Goal: Information Seeking & Learning: Learn about a topic

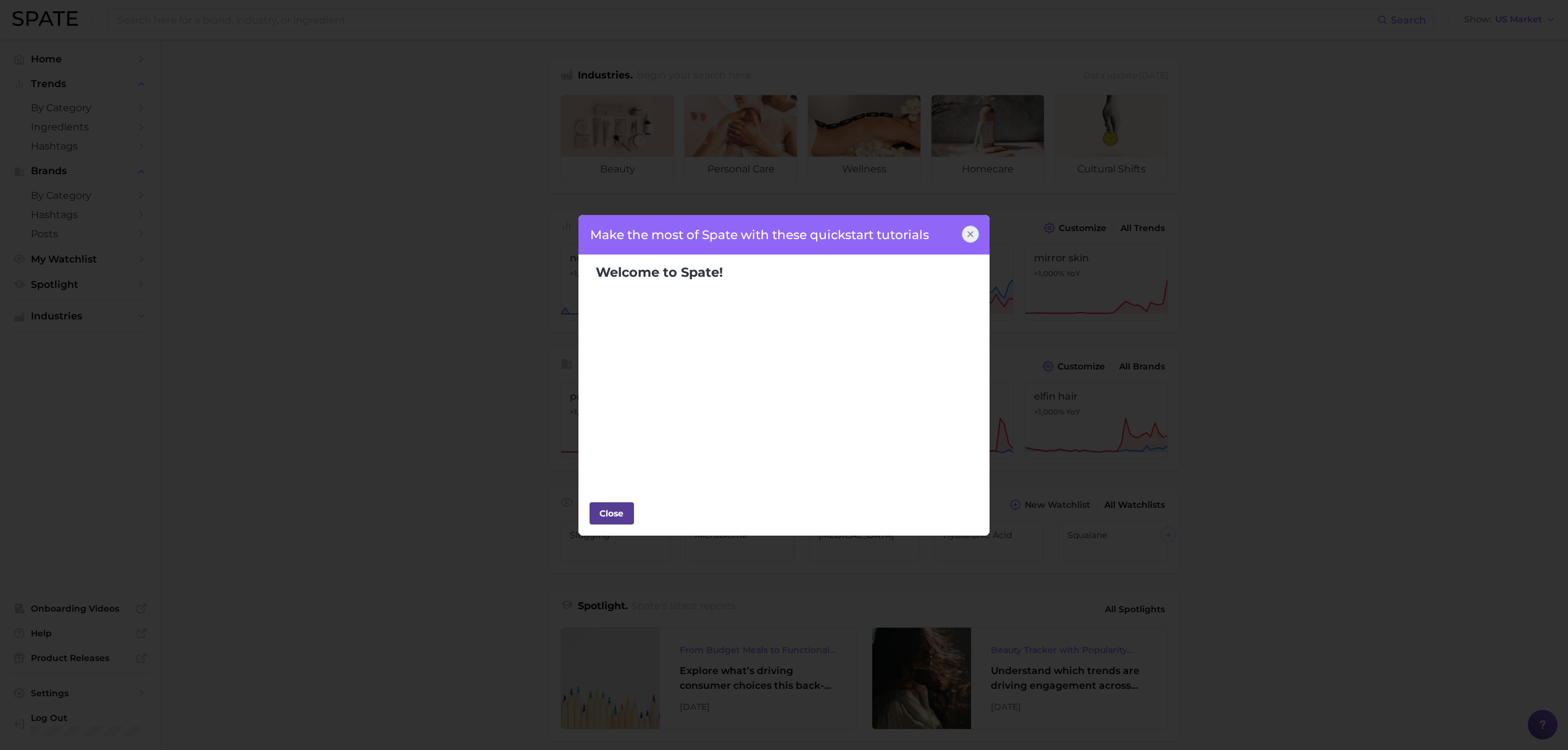
click at [606, 522] on div "Close" at bounding box center [612, 512] width 37 height 19
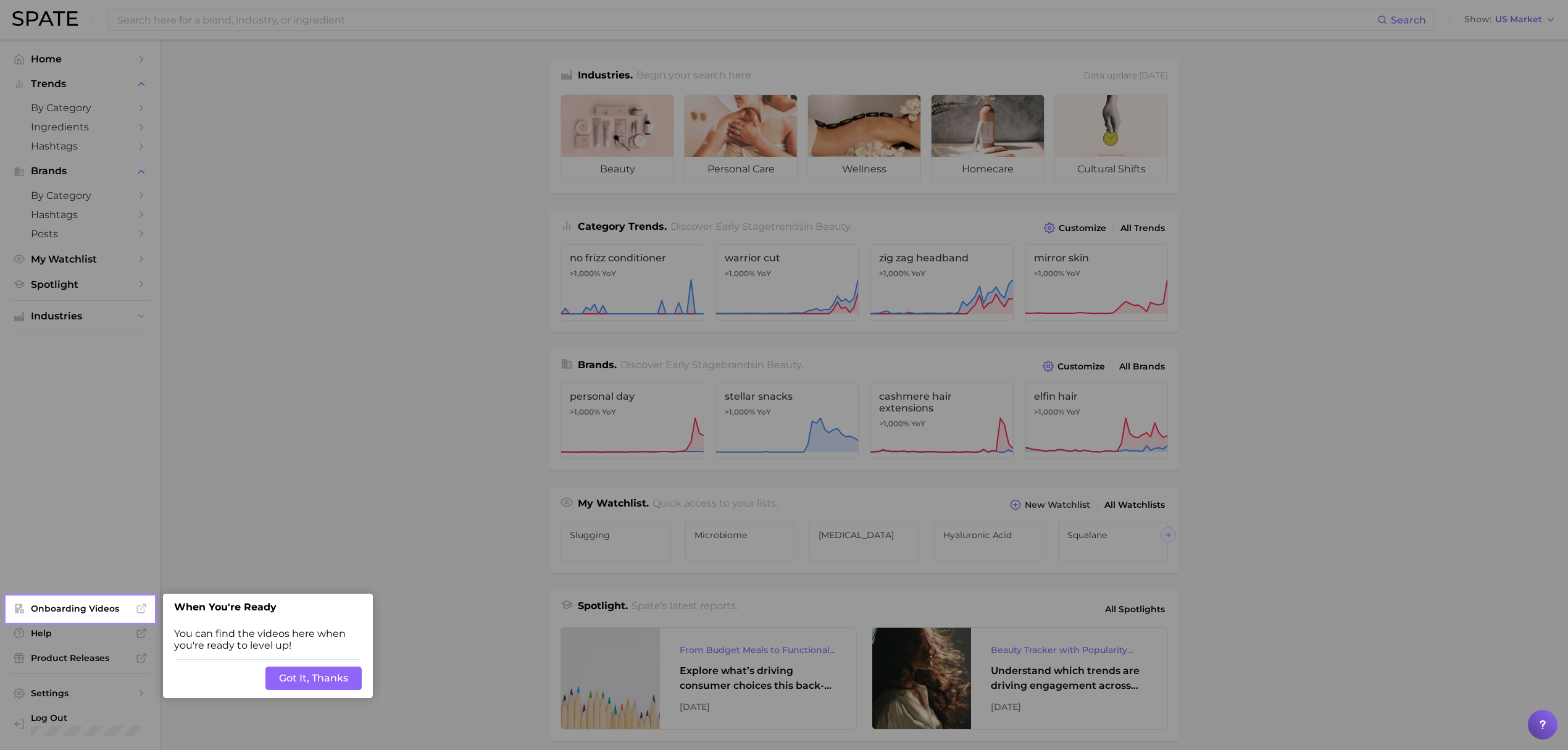
click at [308, 677] on button "Got It, Thanks" at bounding box center [314, 678] width 96 height 24
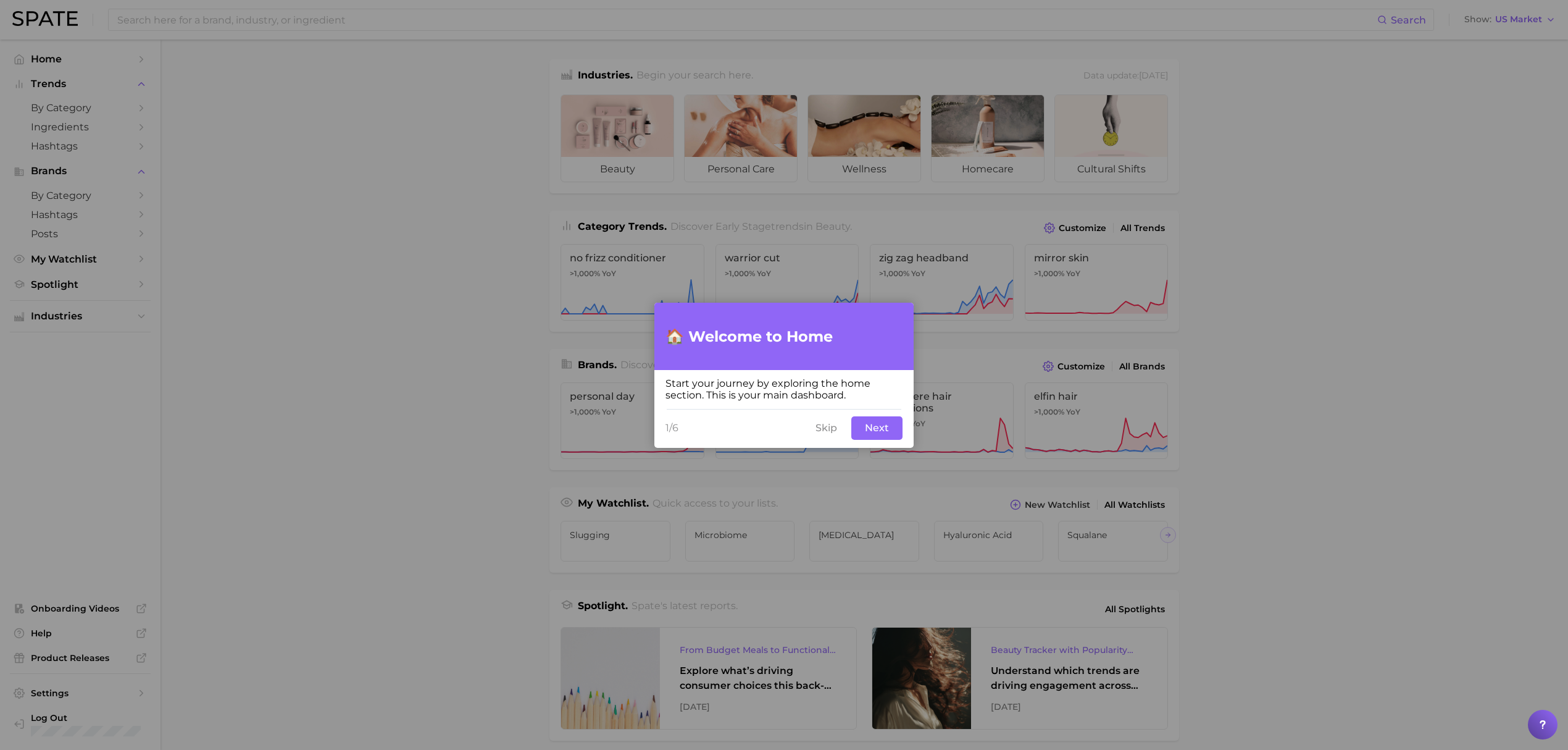
click at [828, 430] on button "Skip" at bounding box center [826, 428] width 36 height 24
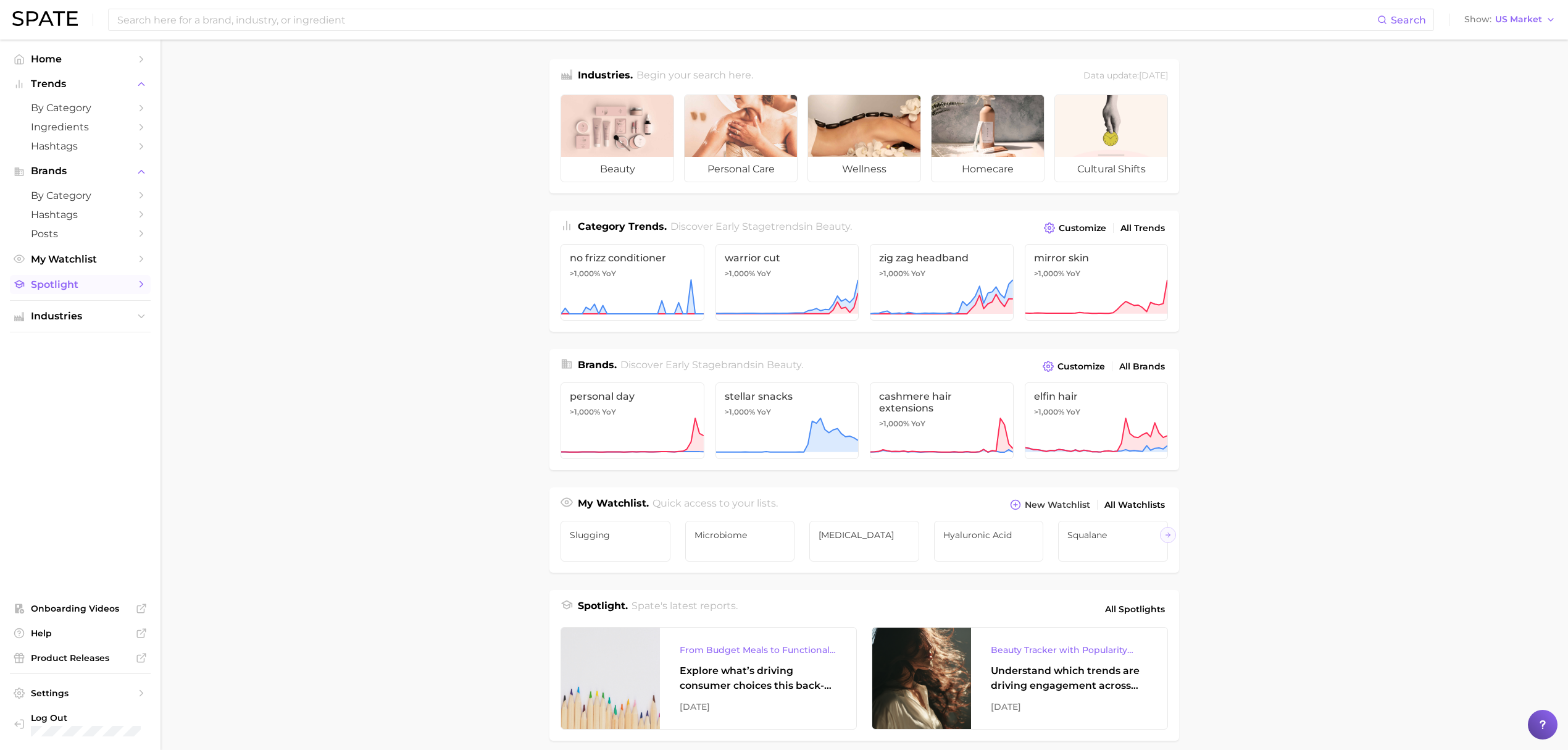
click at [92, 291] on span "Spotlight" at bounding box center [80, 284] width 99 height 11
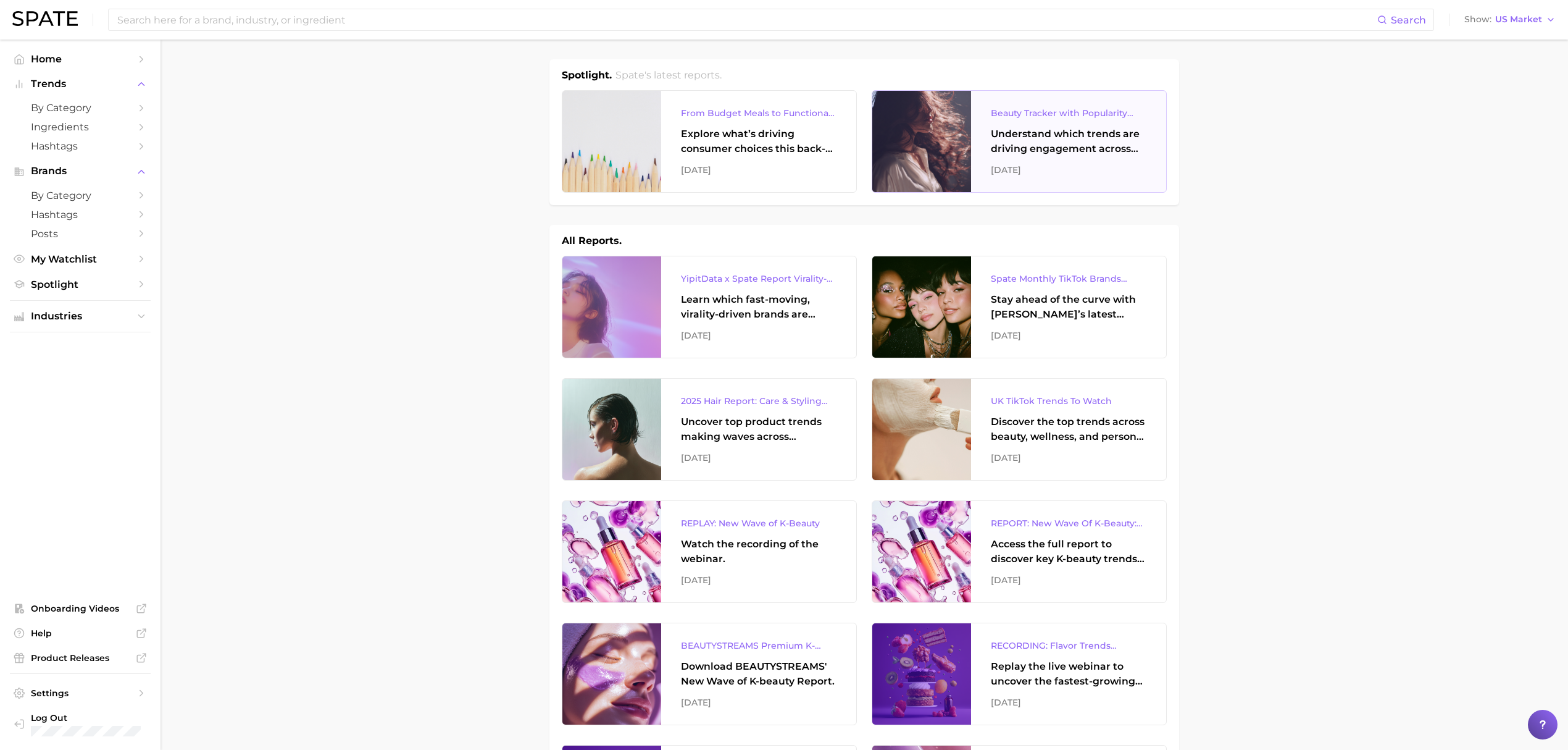
click at [1065, 115] on div "Beauty Tracker with Popularity Index" at bounding box center [1069, 113] width 155 height 15
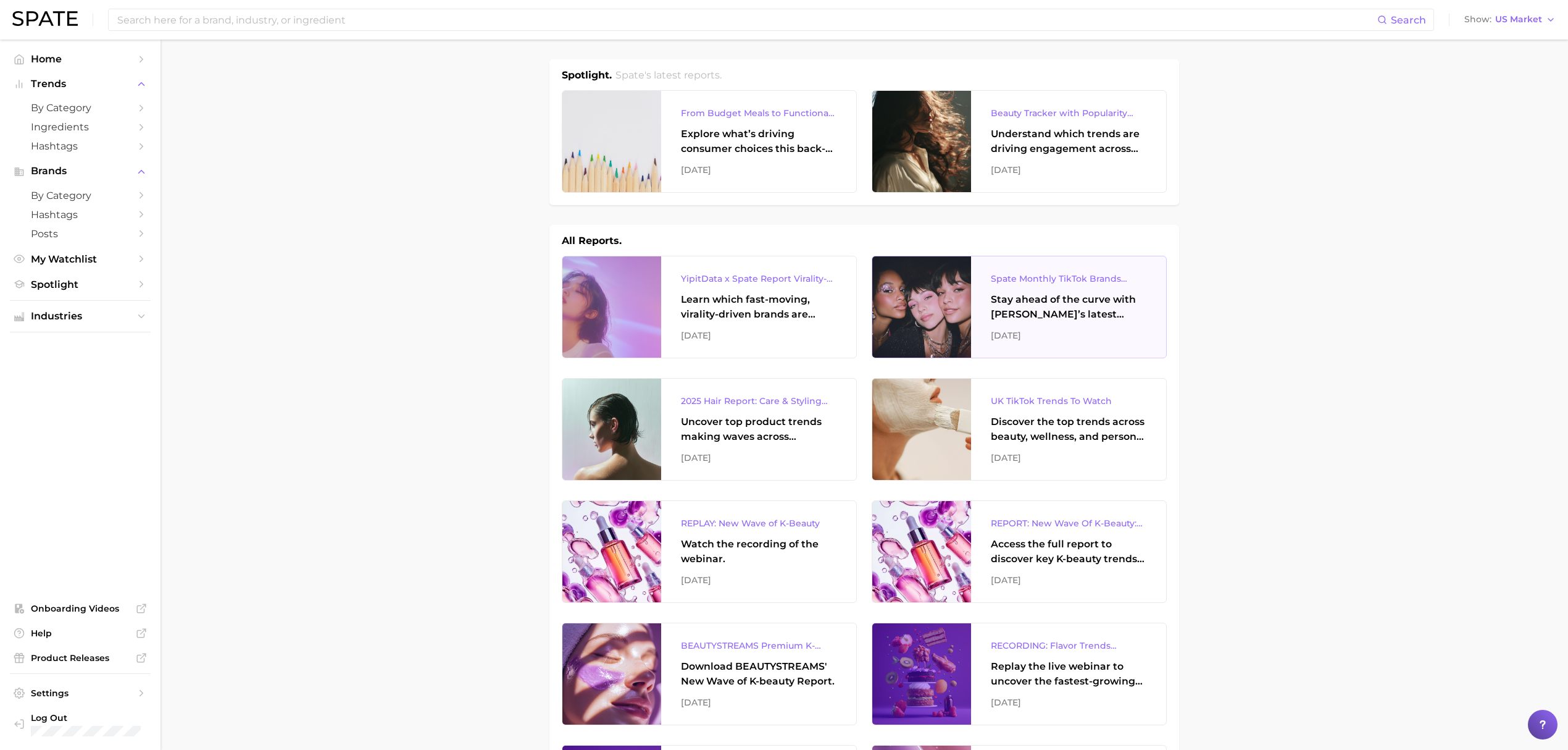
click at [1079, 297] on div "Stay ahead of the curve with [PERSON_NAME]’s latest monthly tracker, spotlighti…" at bounding box center [1069, 307] width 155 height 30
click at [46, 60] on span "Home" at bounding box center [80, 58] width 99 height 11
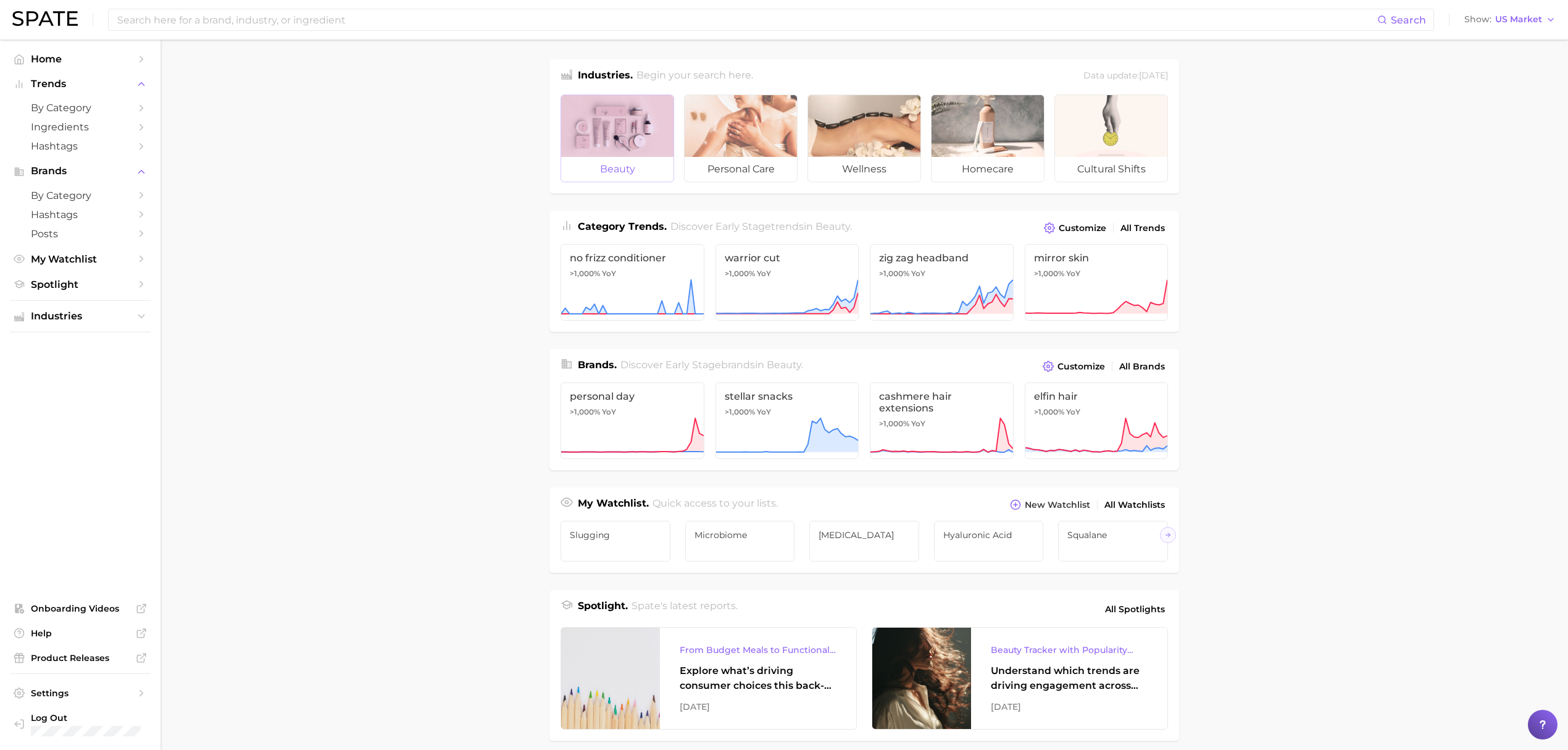
click at [620, 122] on div at bounding box center [617, 126] width 112 height 62
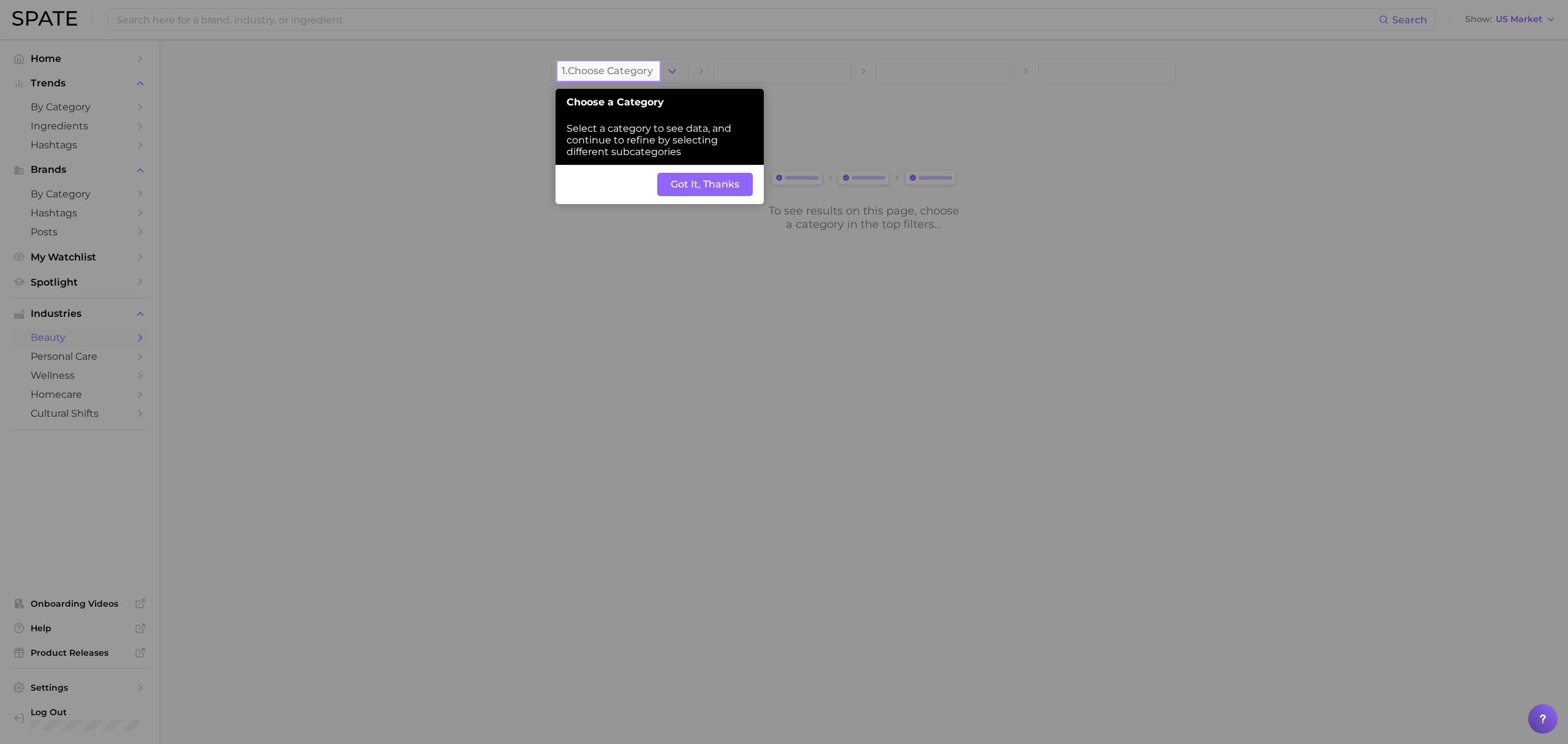
click at [699, 180] on button "Got It, Thanks" at bounding box center [705, 184] width 96 height 24
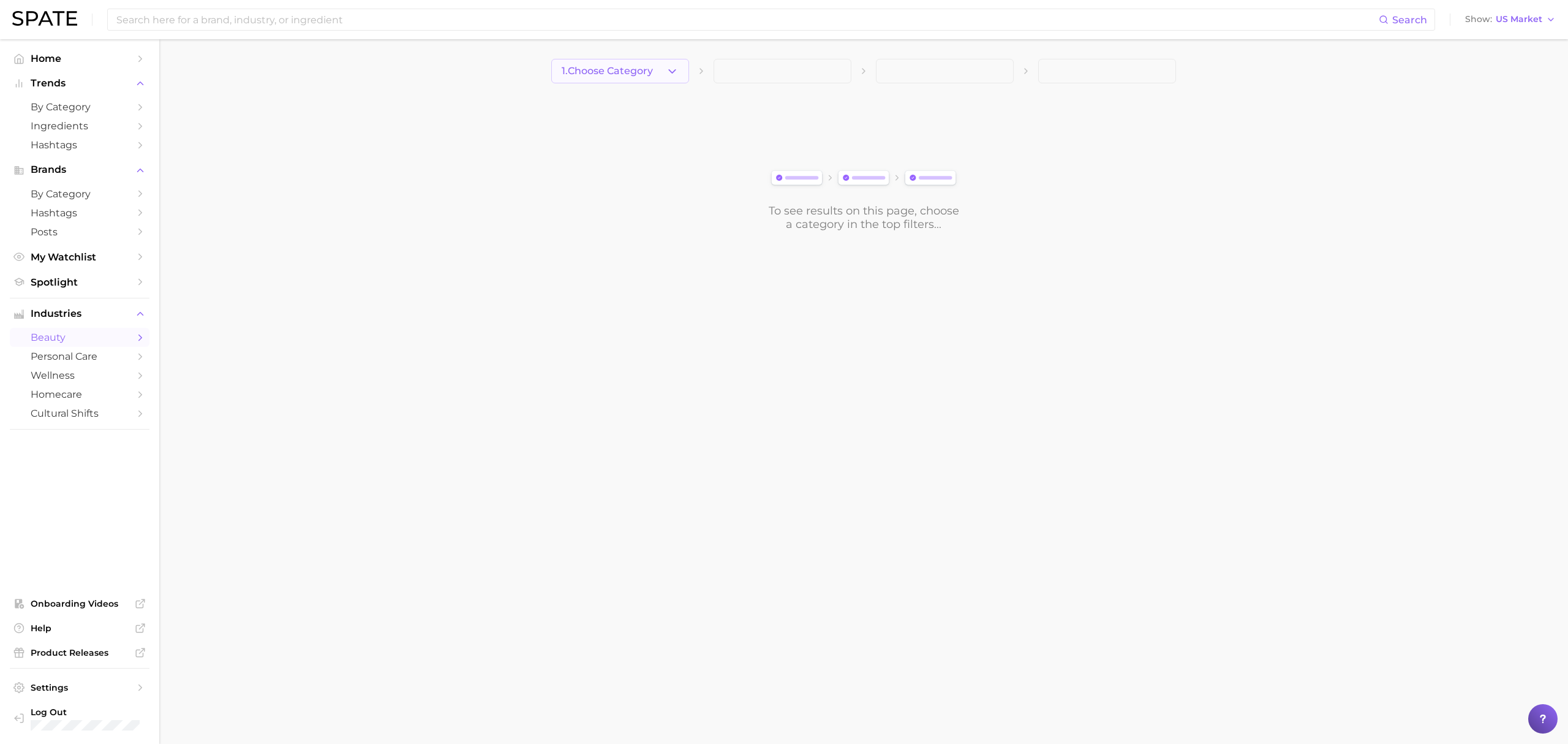
click at [669, 69] on polyline "button" at bounding box center [672, 70] width 7 height 3
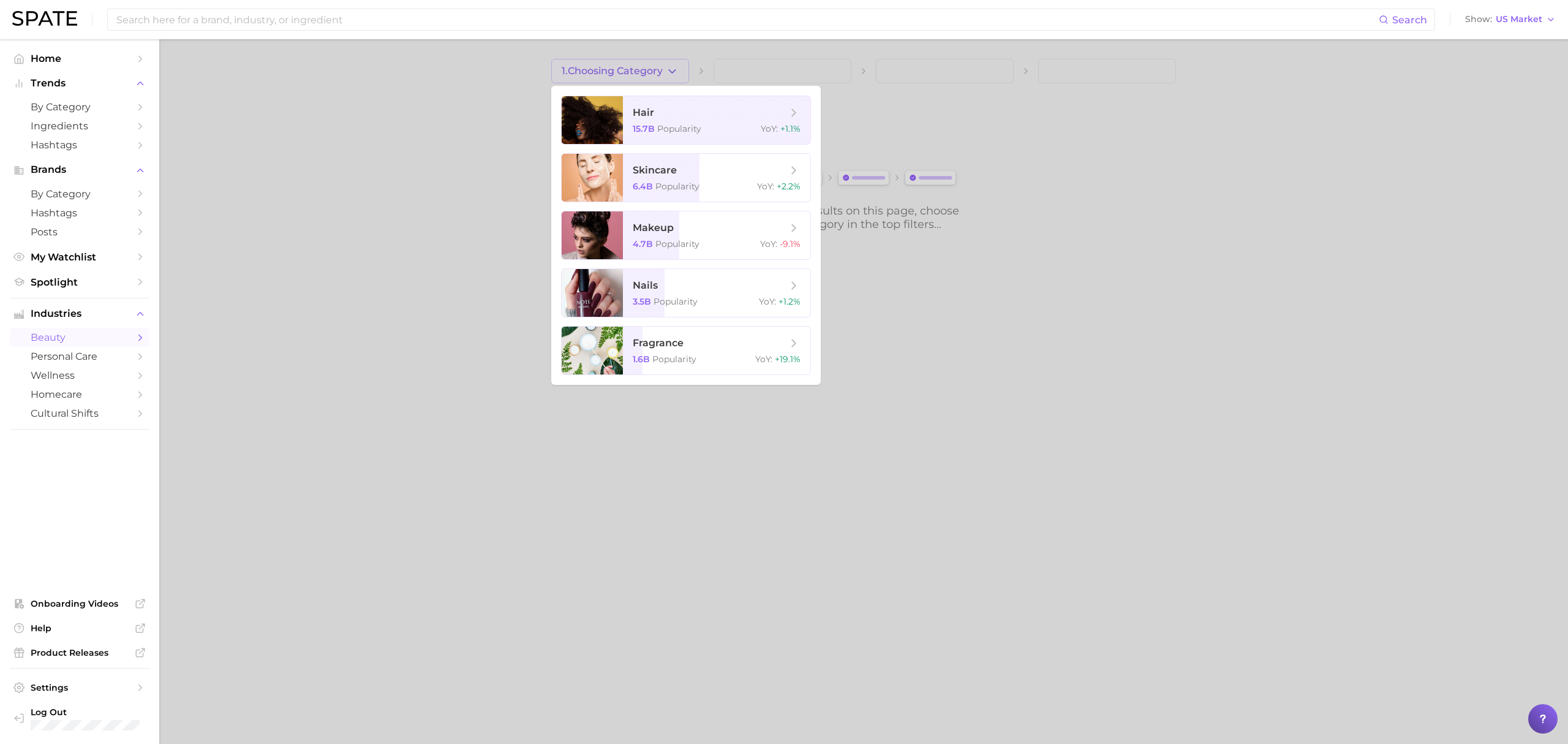
click at [575, 400] on div at bounding box center [784, 372] width 1568 height 744
